Goal: Transaction & Acquisition: Obtain resource

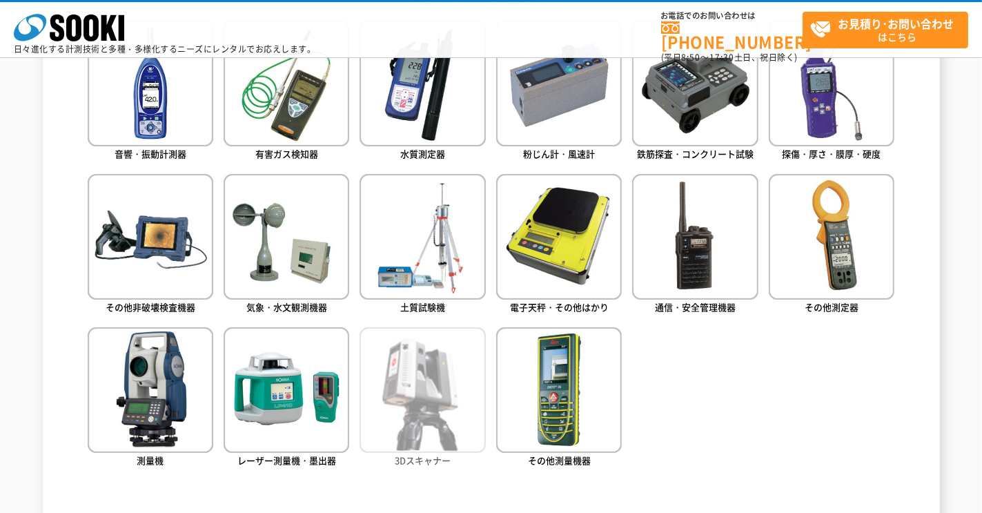
scroll to position [897, 0]
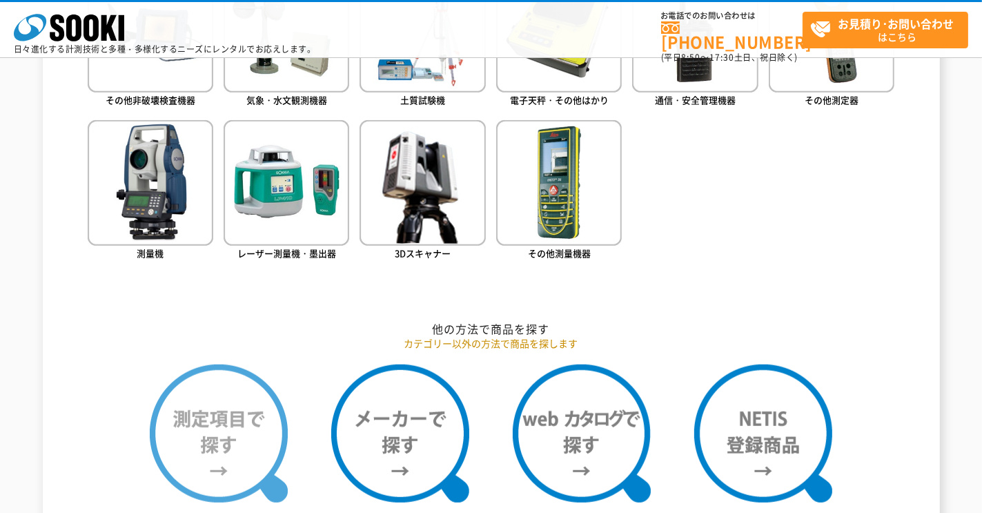
click at [271, 453] on img at bounding box center [219, 433] width 138 height 138
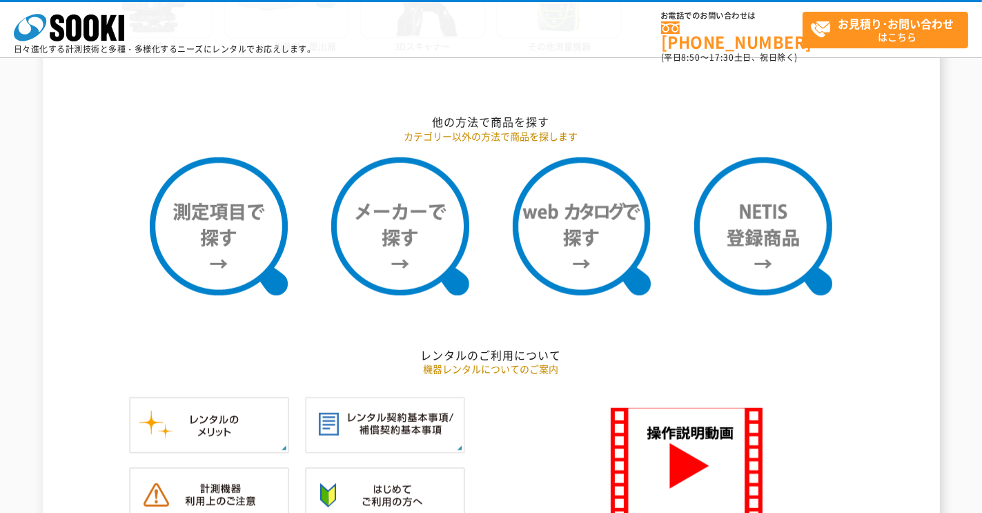
scroll to position [1173, 0]
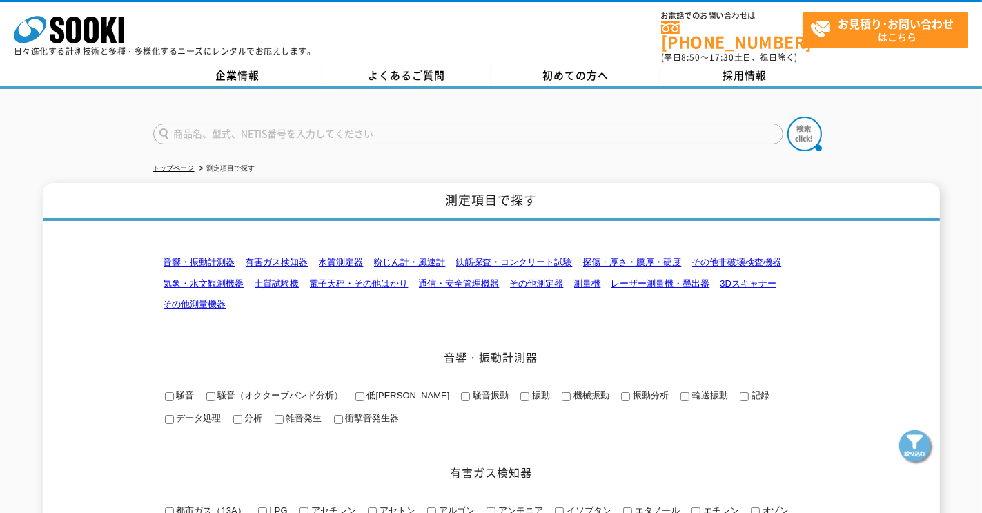
click at [532, 133] on input "text" at bounding box center [468, 134] width 630 height 21
type input "恒温恒湿器"
click at [798, 124] on img at bounding box center [804, 134] width 35 height 35
